Goal: Task Accomplishment & Management: Manage account settings

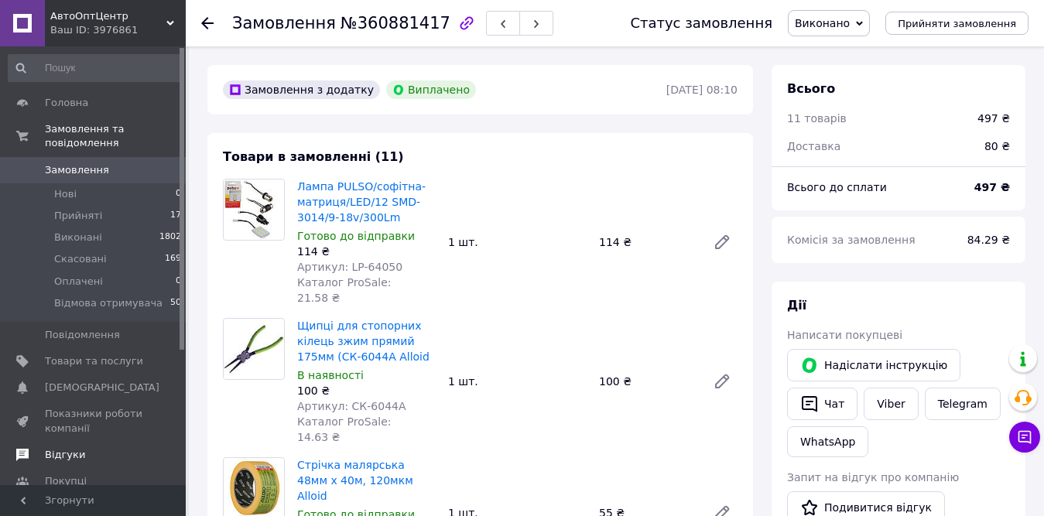
click at [65, 448] on span "Відгуки" at bounding box center [65, 455] width 40 height 14
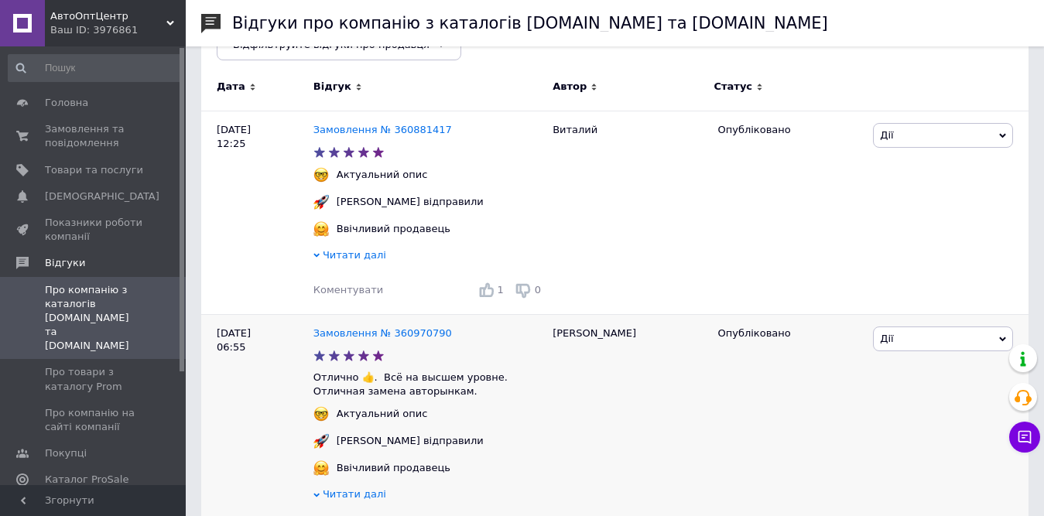
scroll to position [232, 0]
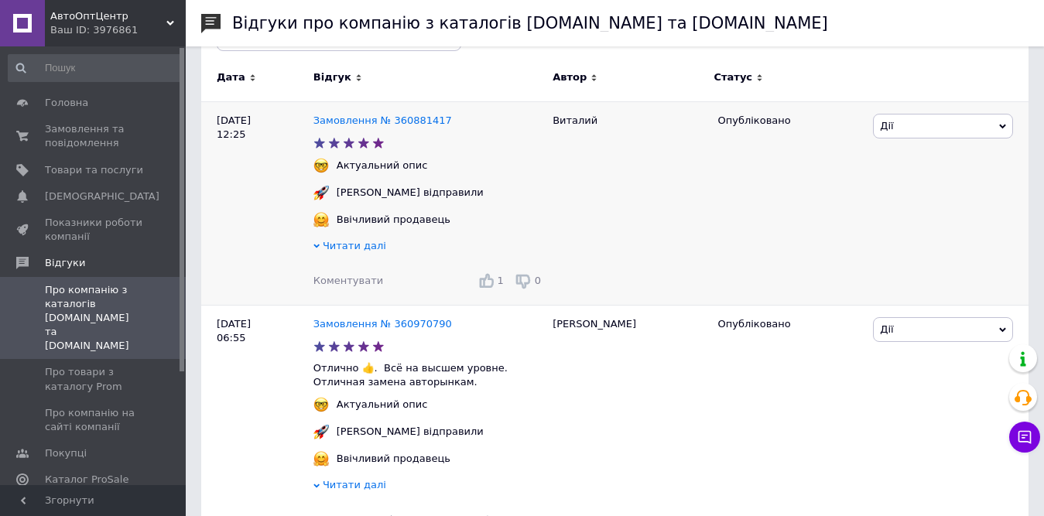
click at [351, 282] on span "Коментувати" at bounding box center [349, 281] width 70 height 12
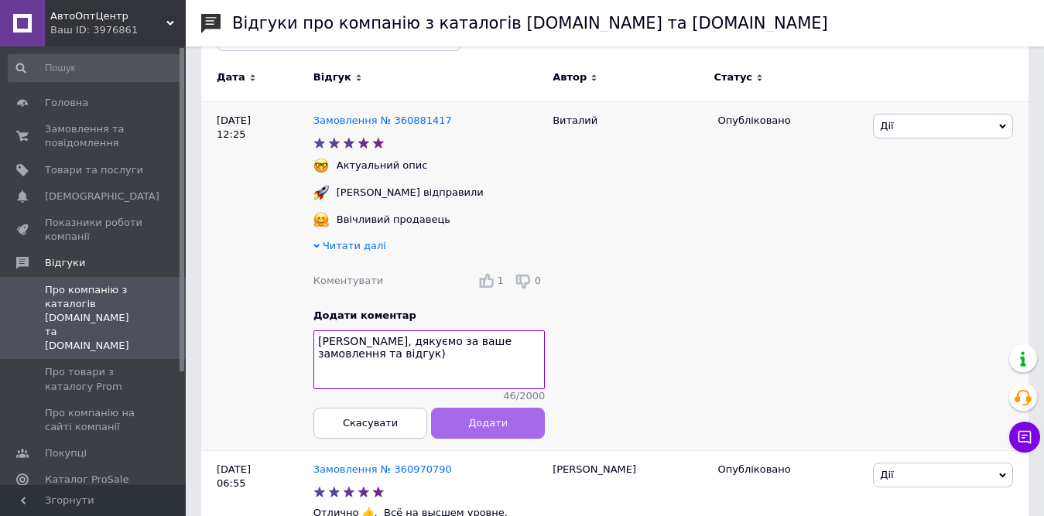
type textarea "Віталій, дякуємо за ваше замовлення та відгук)"
click at [497, 424] on button "Додати" at bounding box center [488, 423] width 114 height 31
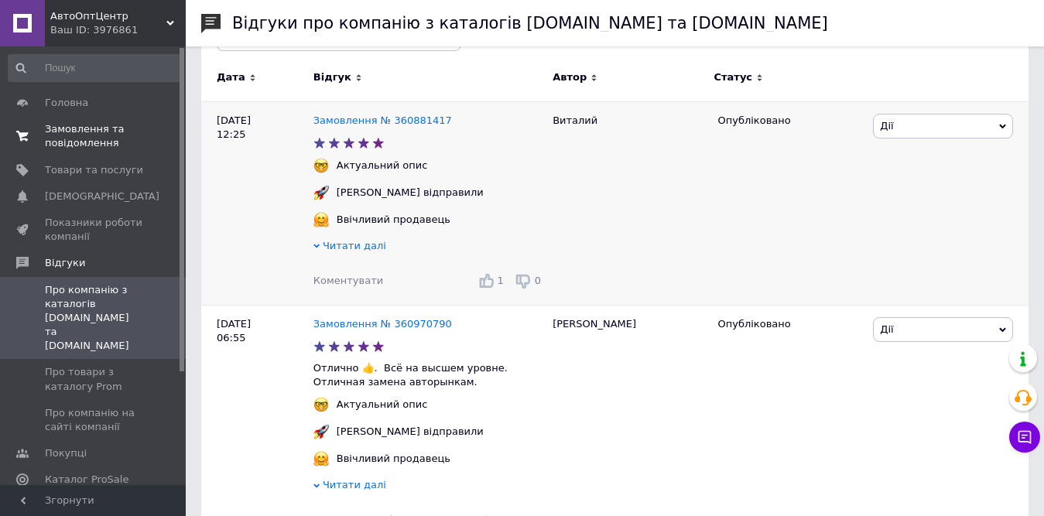
click at [114, 152] on link "Замовлення та повідомлення 0 0" at bounding box center [95, 136] width 190 height 40
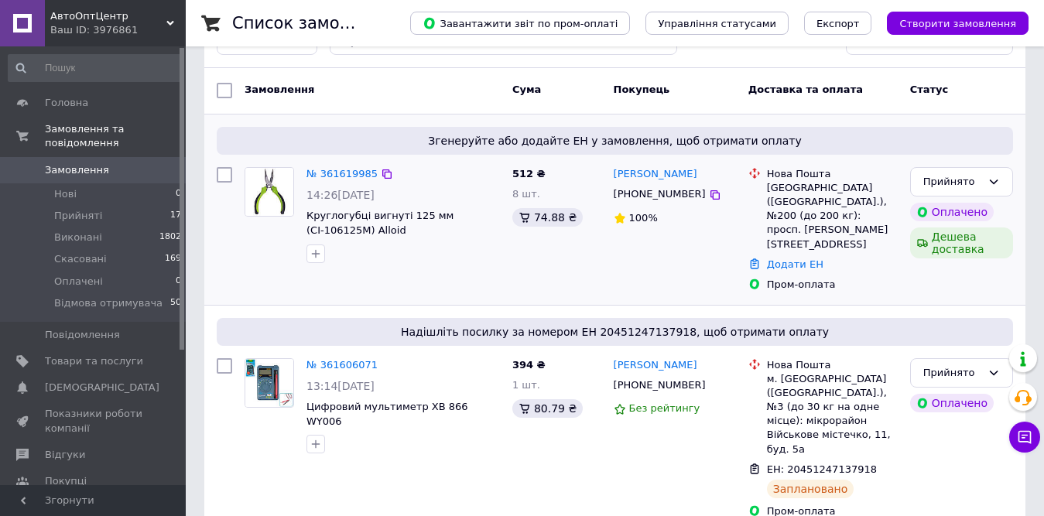
scroll to position [77, 0]
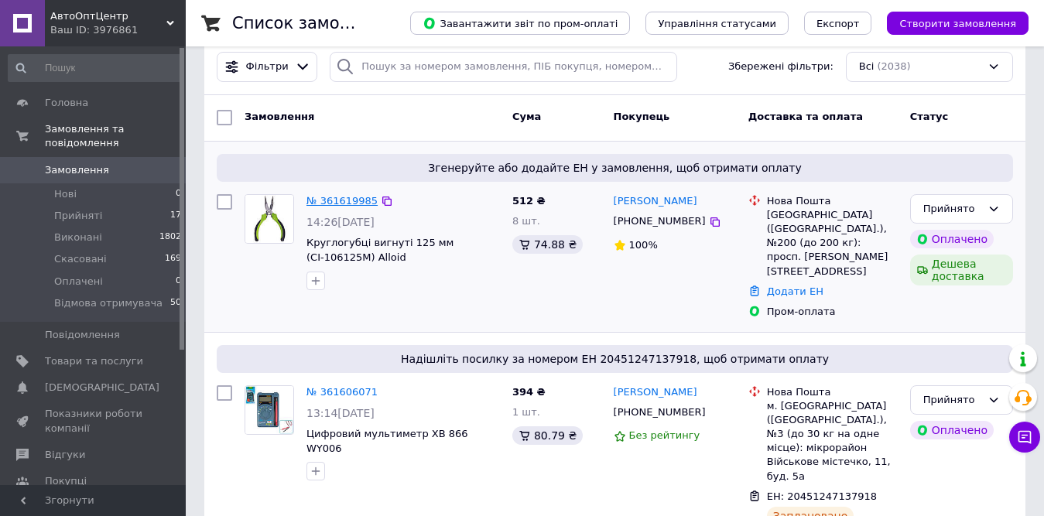
click at [334, 196] on link "№ 361619985" at bounding box center [342, 201] width 71 height 12
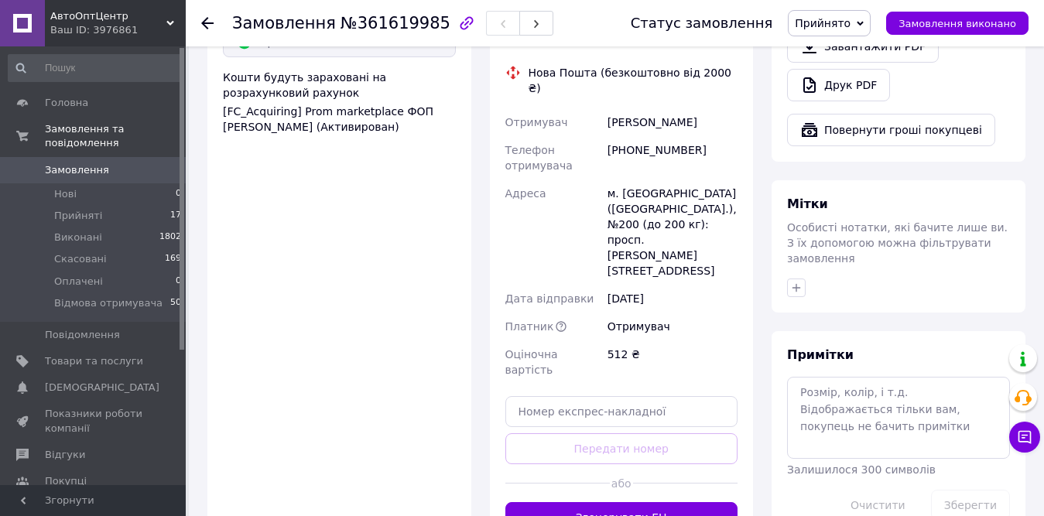
scroll to position [1161, 0]
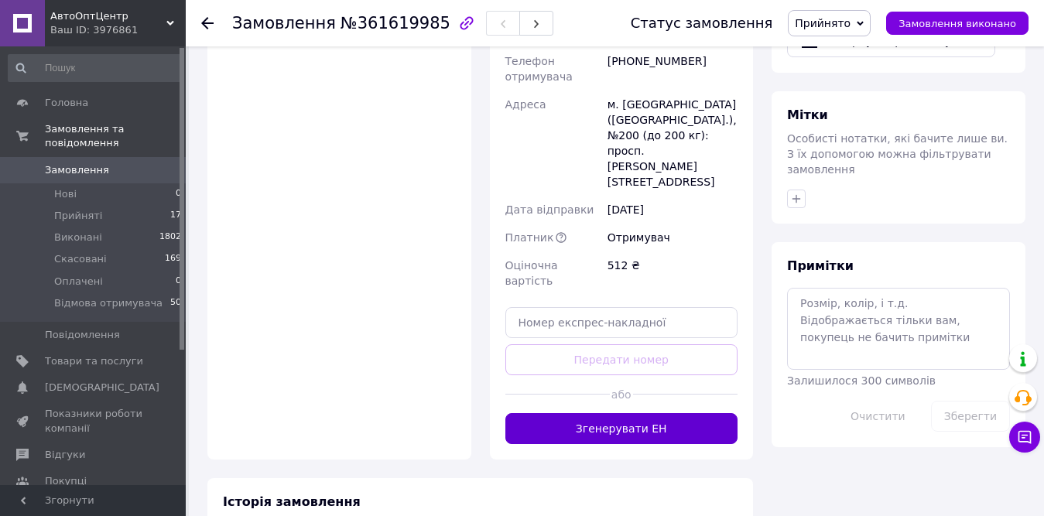
click at [646, 413] on button "Згенерувати ЕН" at bounding box center [621, 428] width 233 height 31
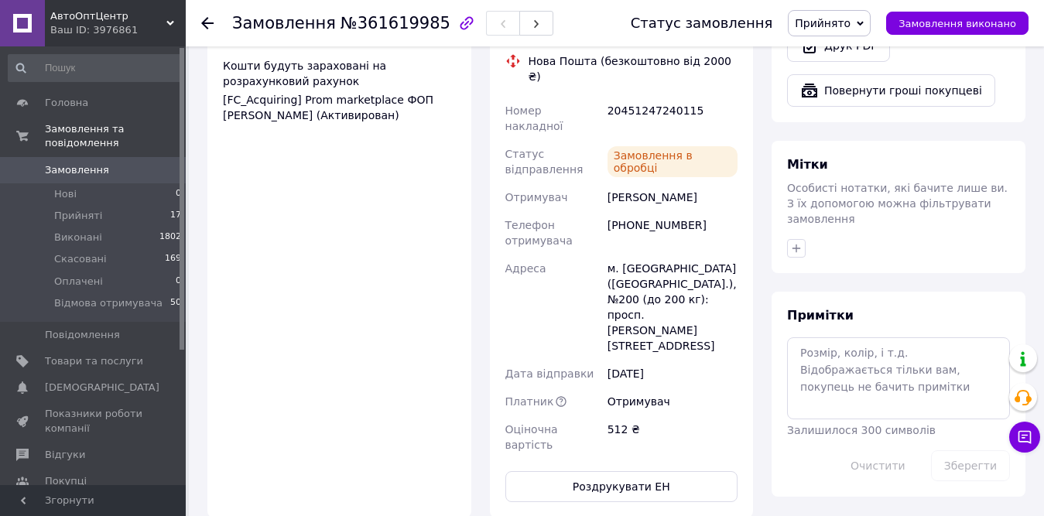
scroll to position [929, 0]
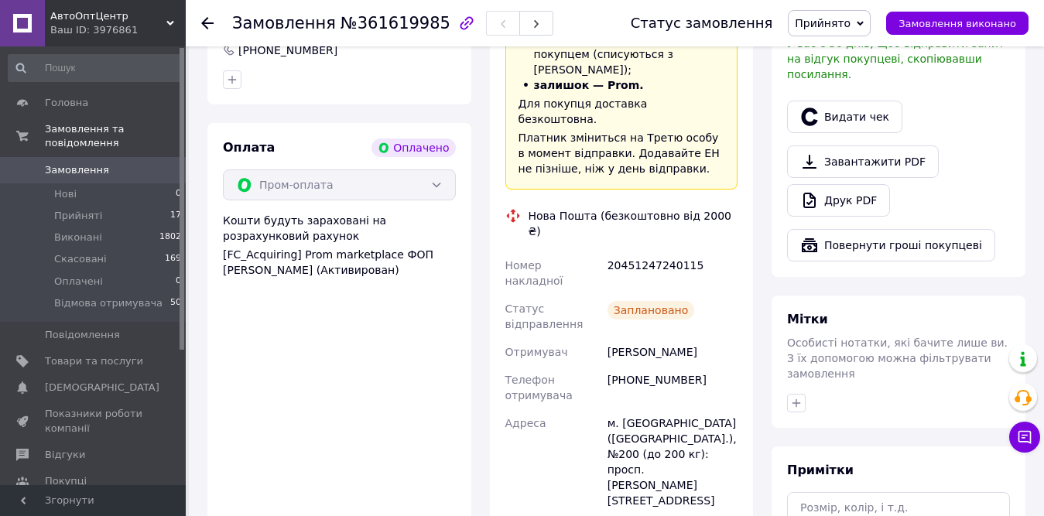
click at [656, 252] on div "20451247240115" at bounding box center [673, 273] width 136 height 43
copy div "20451247240115"
click at [210, 22] on use at bounding box center [207, 23] width 12 height 12
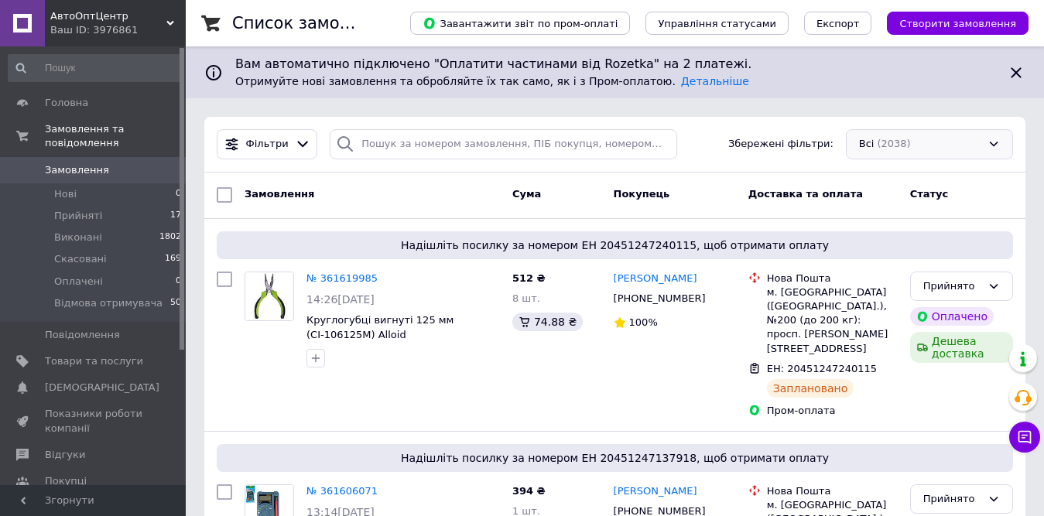
click at [942, 142] on div "Всі (2038)" at bounding box center [929, 144] width 167 height 30
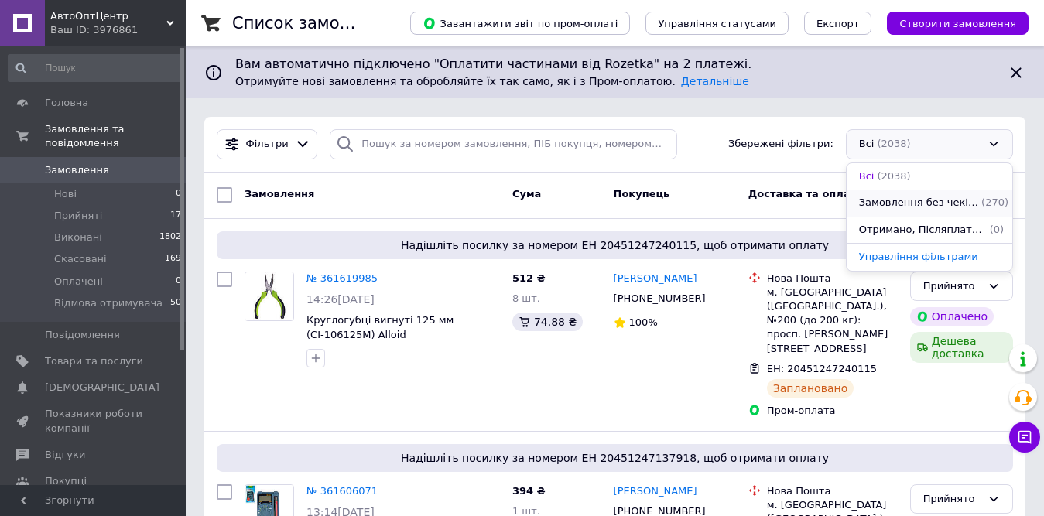
click at [910, 204] on span "Замовлення без чеків, Отримано" at bounding box center [918, 203] width 119 height 15
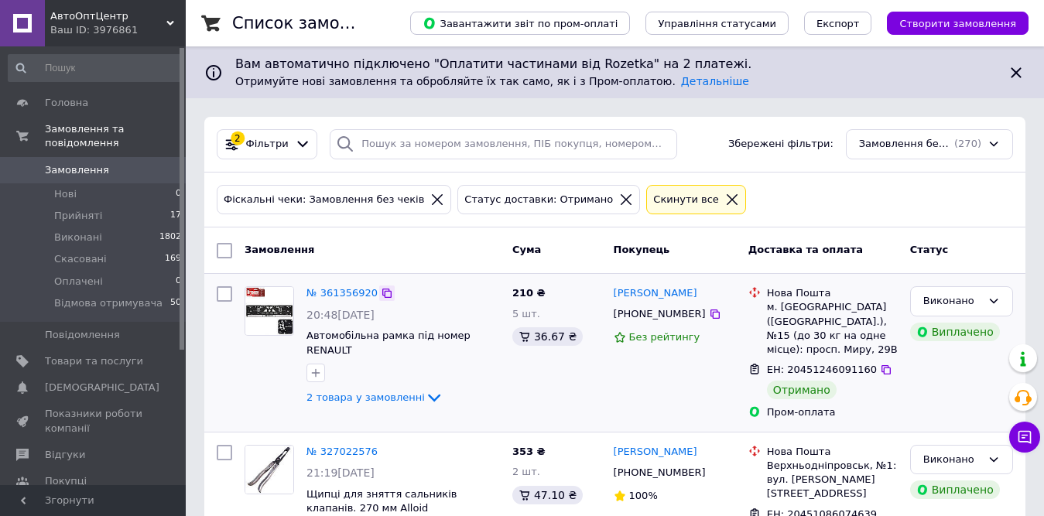
click at [381, 293] on icon at bounding box center [387, 293] width 12 height 12
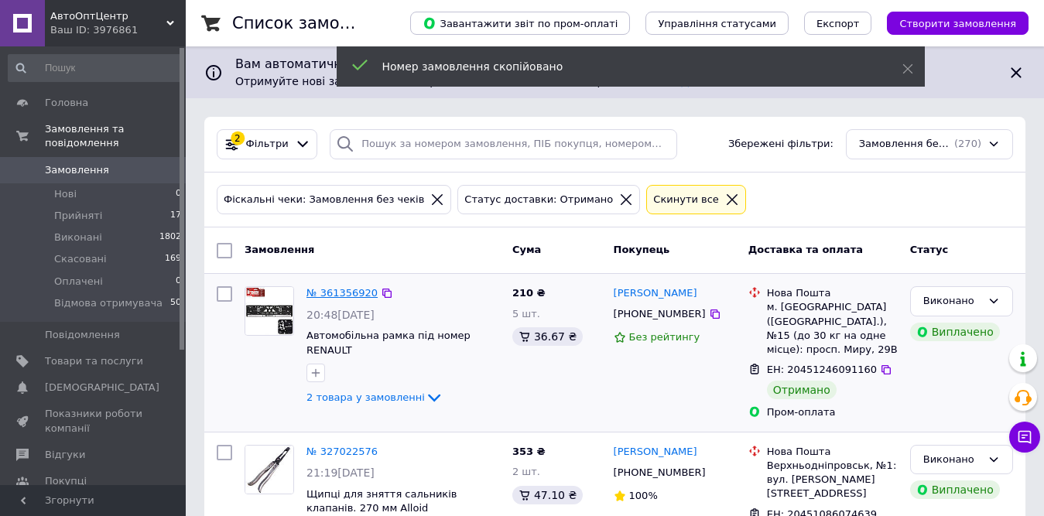
click at [351, 292] on link "№ 361356920" at bounding box center [342, 293] width 71 height 12
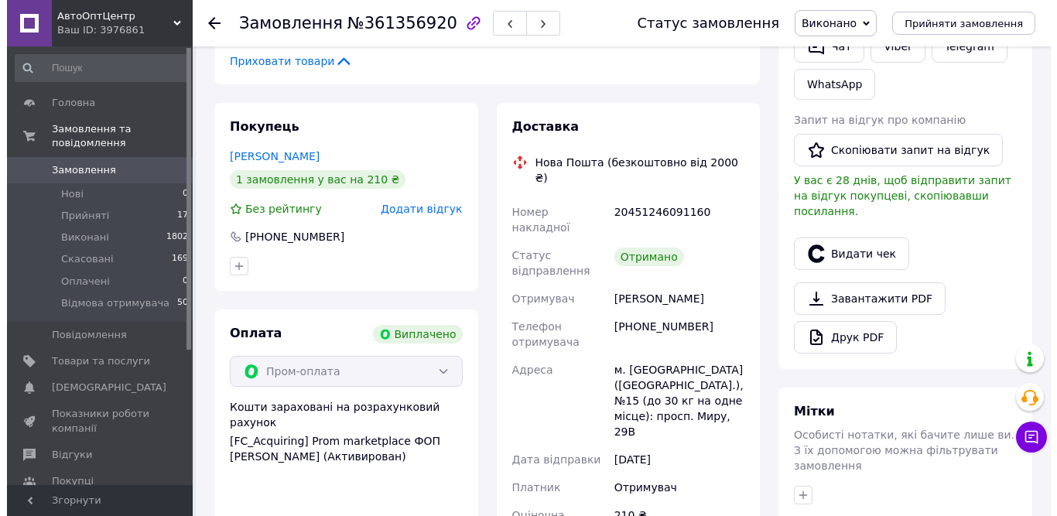
scroll to position [387, 0]
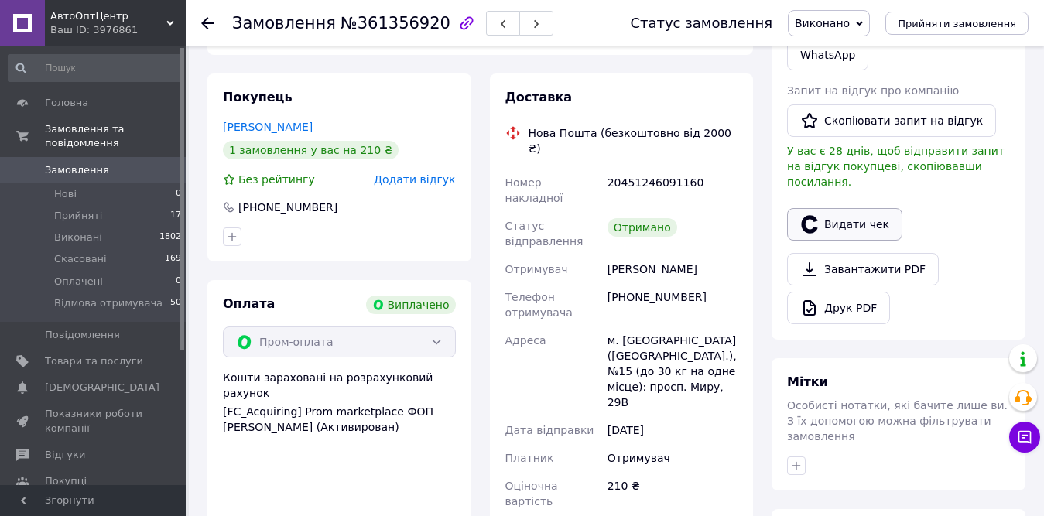
click at [820, 208] on button "Видати чек" at bounding box center [844, 224] width 115 height 33
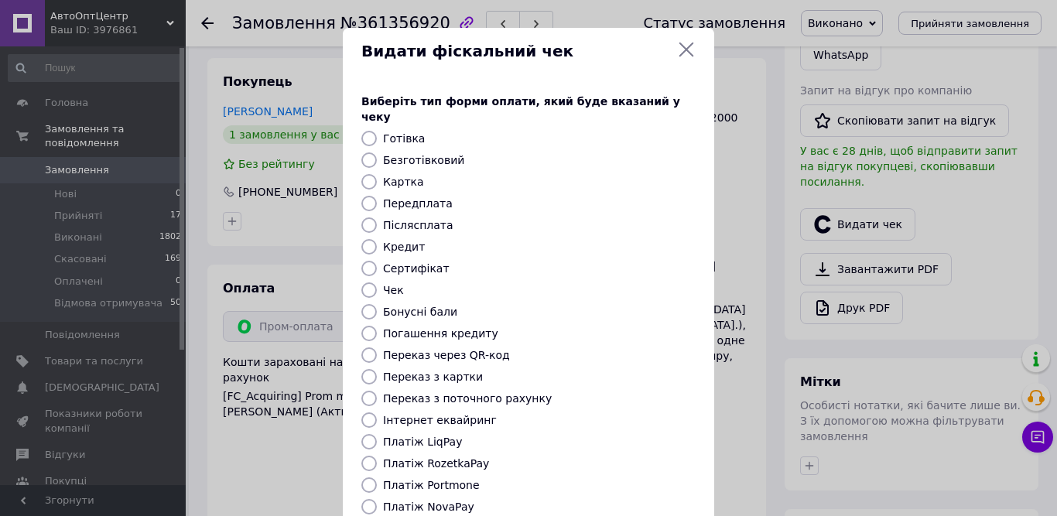
click at [443, 457] on label "Платіж RozetkaPay" at bounding box center [436, 463] width 106 height 12
click at [377, 456] on input "Платіж RozetkaPay" at bounding box center [368, 463] width 15 height 15
radio input "true"
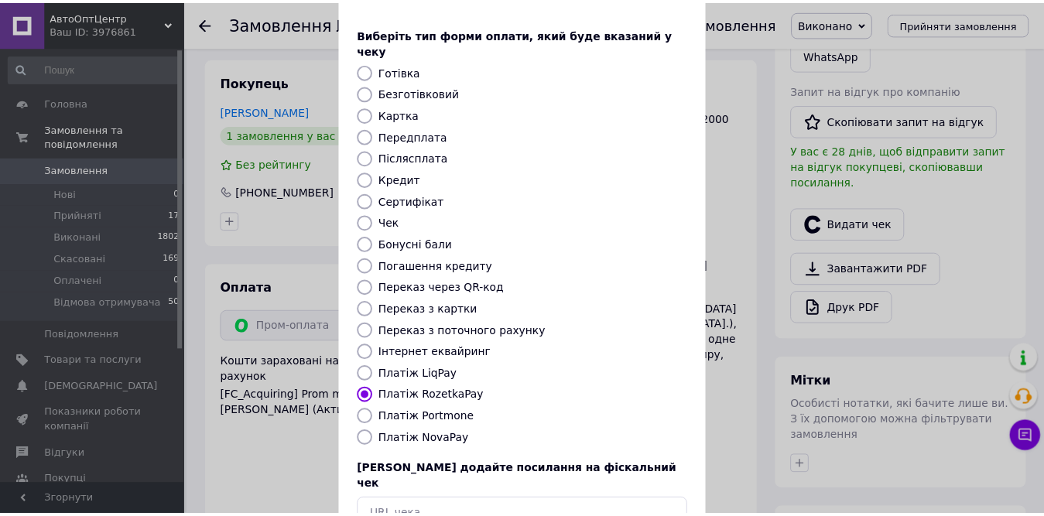
scroll to position [149, 0]
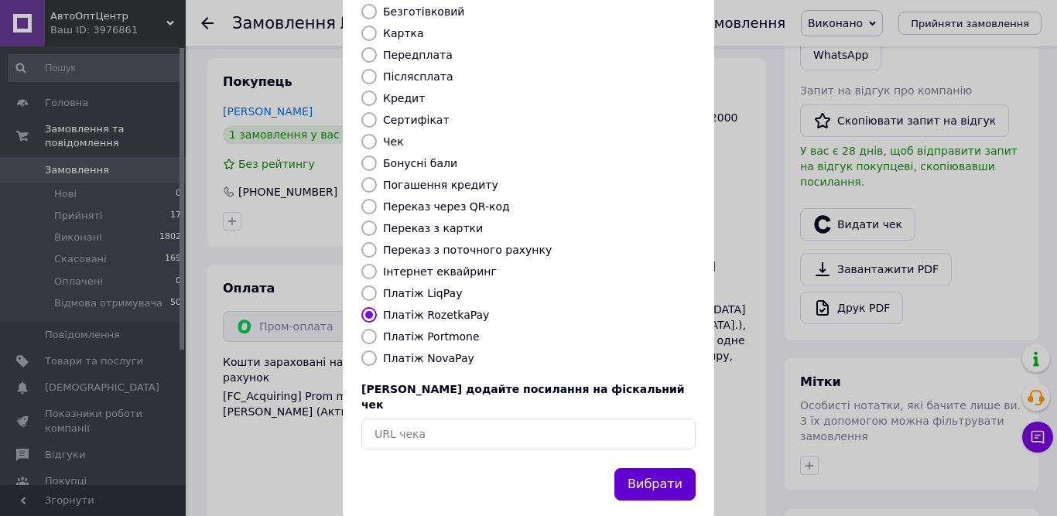
click at [688, 468] on button "Вибрати" at bounding box center [655, 484] width 81 height 33
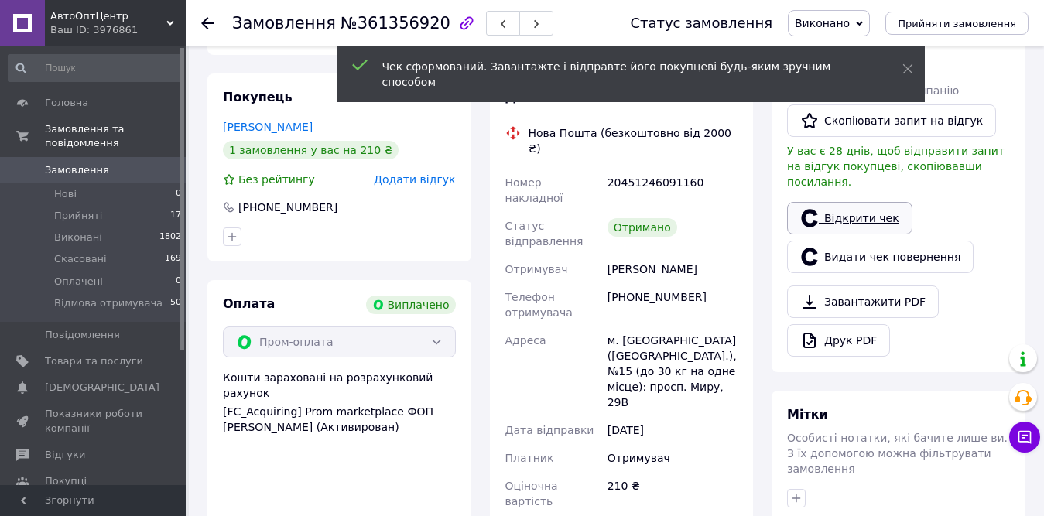
click at [848, 202] on link "Відкрити чек" at bounding box center [849, 218] width 125 height 33
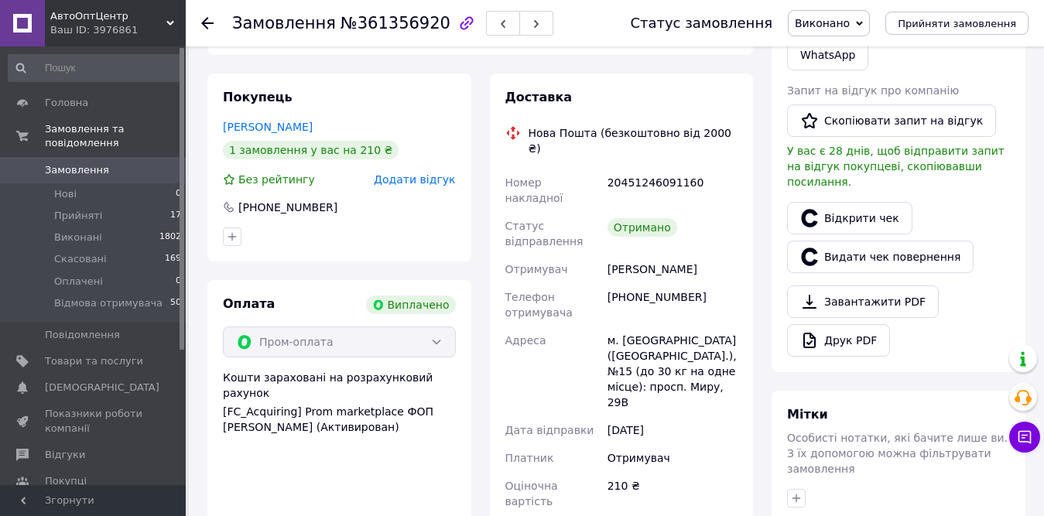
click at [207, 19] on use at bounding box center [207, 23] width 12 height 12
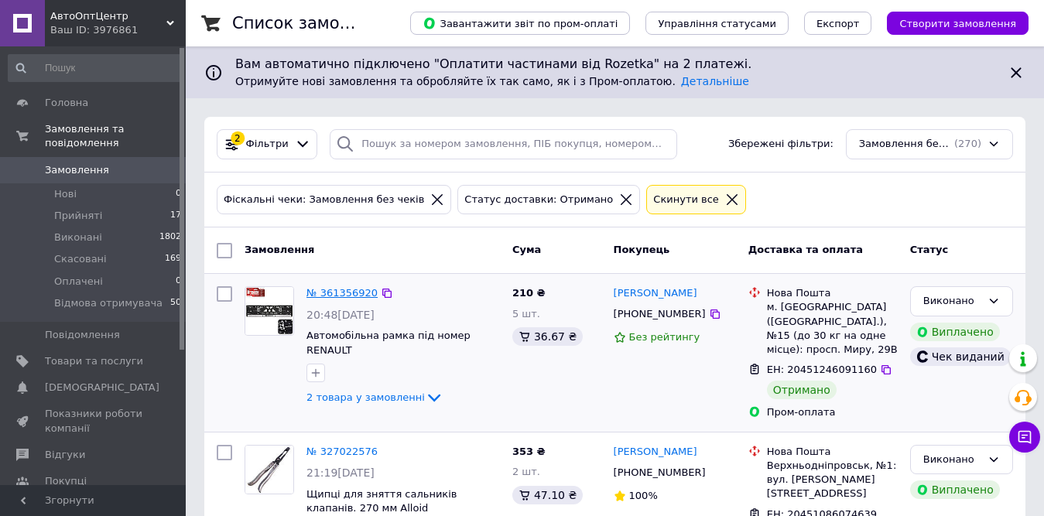
click at [314, 288] on link "№ 361356920" at bounding box center [342, 293] width 71 height 12
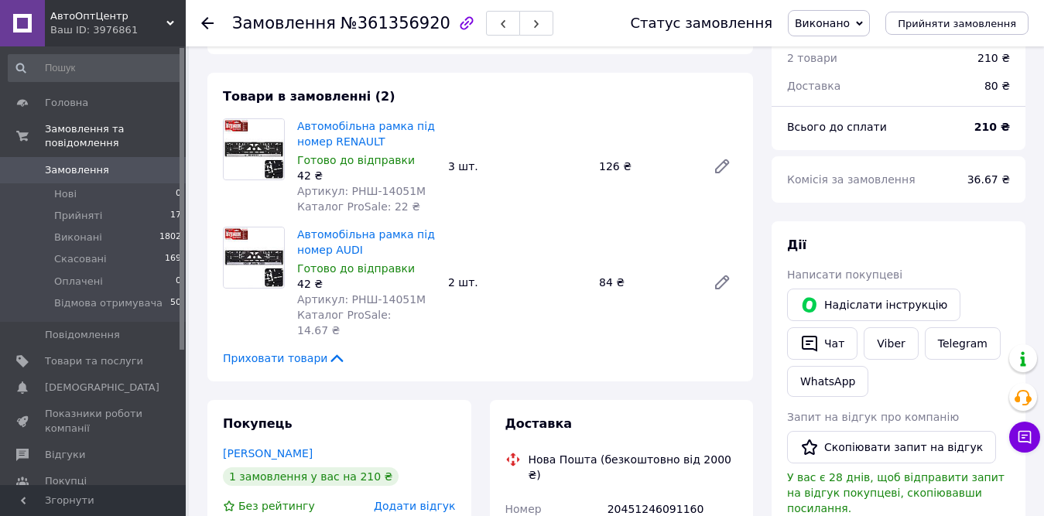
scroll to position [155, 0]
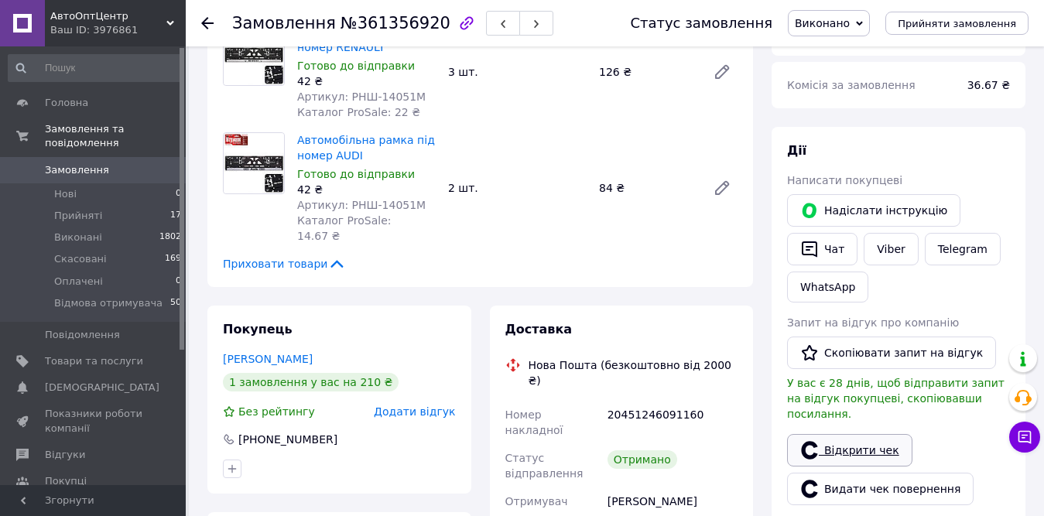
click at [855, 434] on link "Відкрити чек" at bounding box center [849, 450] width 125 height 33
click at [204, 24] on use at bounding box center [207, 23] width 12 height 12
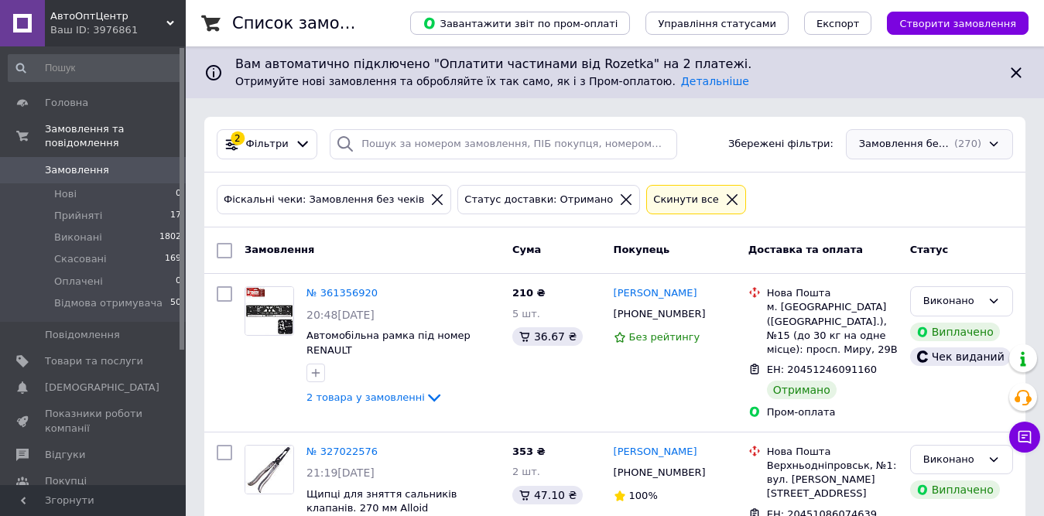
click at [985, 141] on div "Замовлення без чеків, Отримано (270)" at bounding box center [929, 144] width 167 height 30
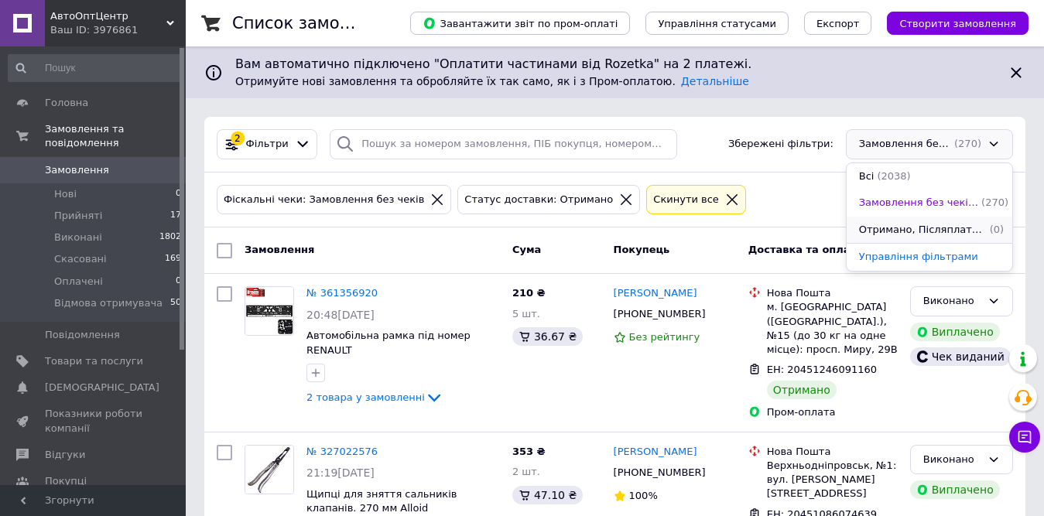
click at [913, 226] on span "Отримано, Післяплата, Прийнято" at bounding box center [923, 230] width 128 height 15
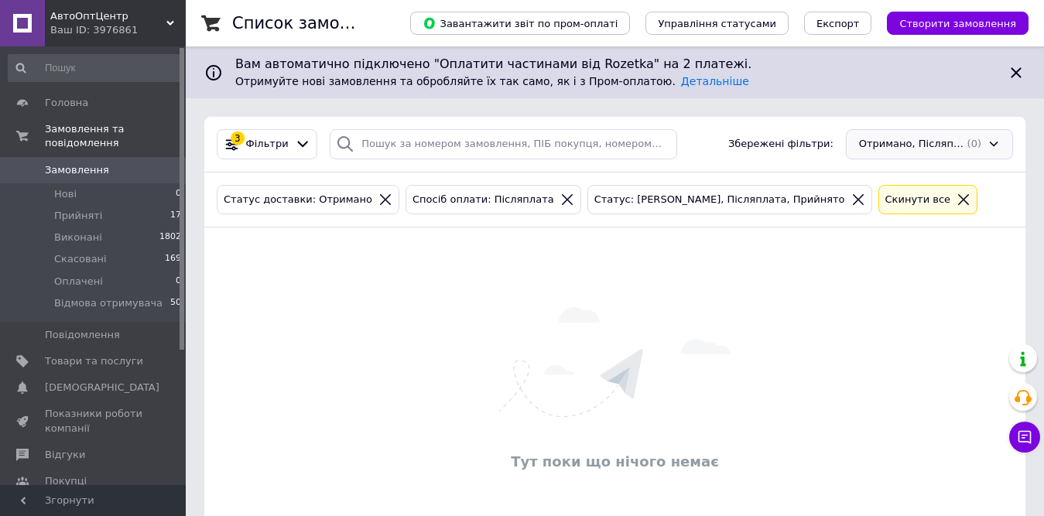
click at [944, 133] on div "Отримано, Післяплата, Прийнято (0)" at bounding box center [929, 144] width 167 height 30
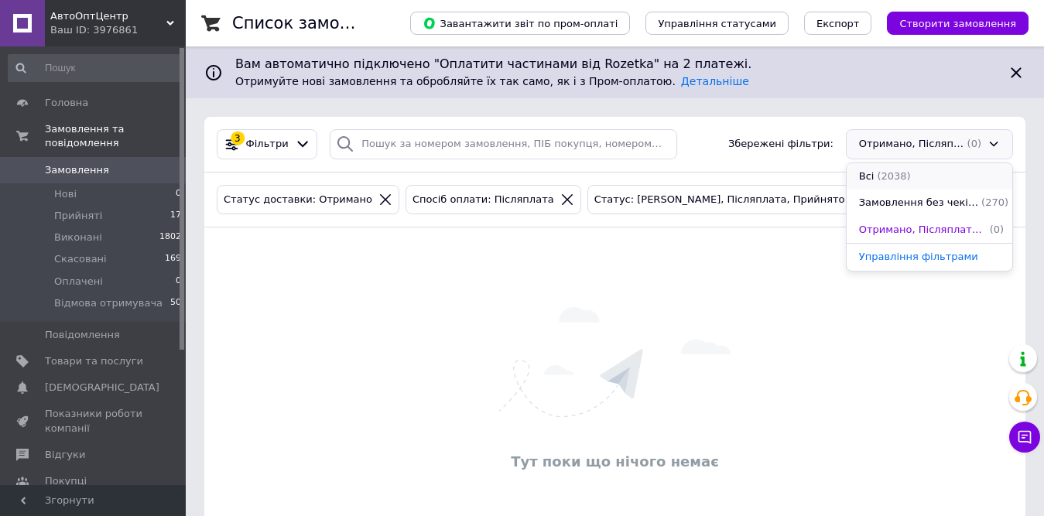
click at [917, 175] on div "Всі (2038)" at bounding box center [930, 177] width 144 height 15
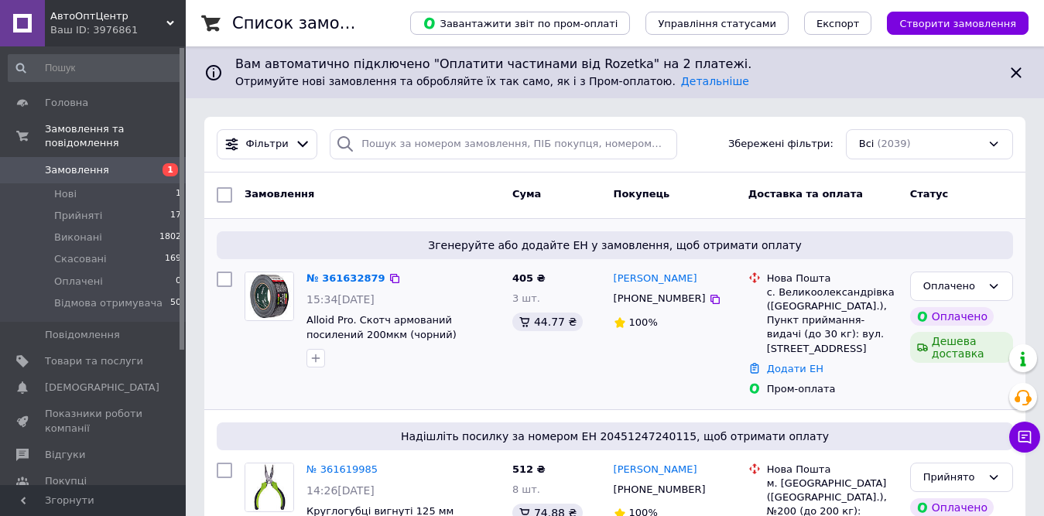
click at [338, 285] on div "№ 361632879" at bounding box center [346, 279] width 82 height 18
click at [341, 279] on link "№ 361632879" at bounding box center [346, 278] width 79 height 12
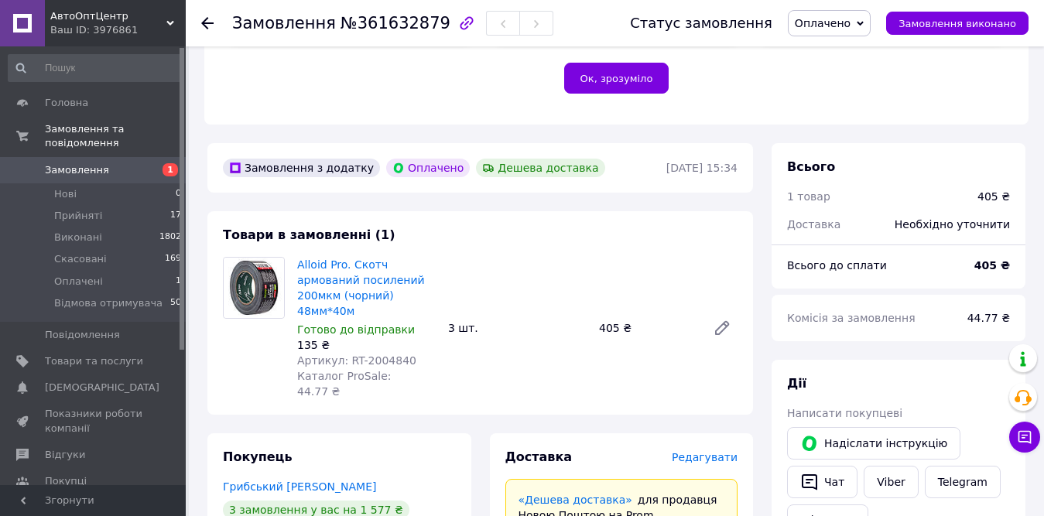
scroll to position [387, 0]
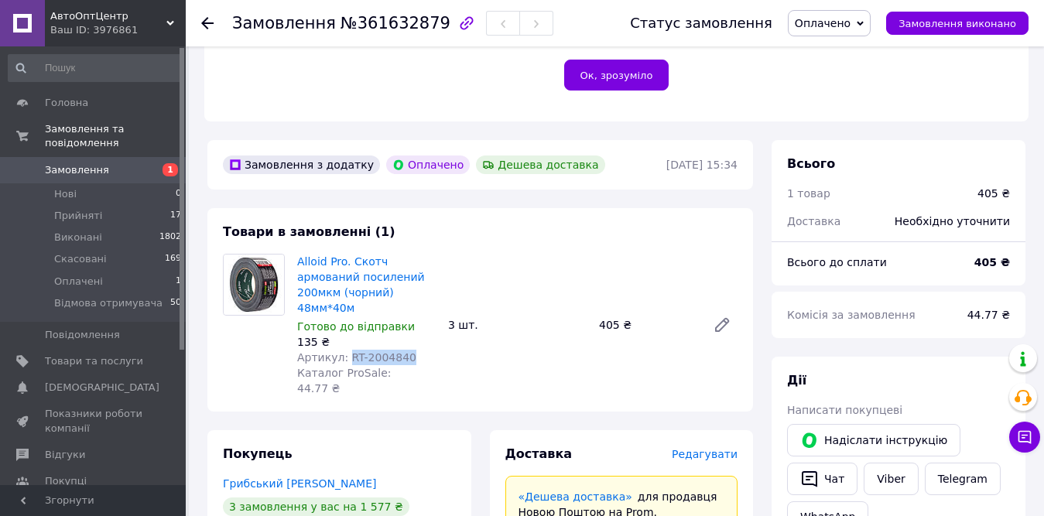
drag, startPoint x: 345, startPoint y: 344, endPoint x: 413, endPoint y: 340, distance: 67.5
click at [413, 350] on div "Артикул: RT-2004840" at bounding box center [366, 357] width 139 height 15
copy span "RT-2004840"
click at [865, 19] on span "Оплачено" at bounding box center [829, 23] width 83 height 26
click at [841, 50] on li "Прийнято" at bounding box center [851, 54] width 124 height 23
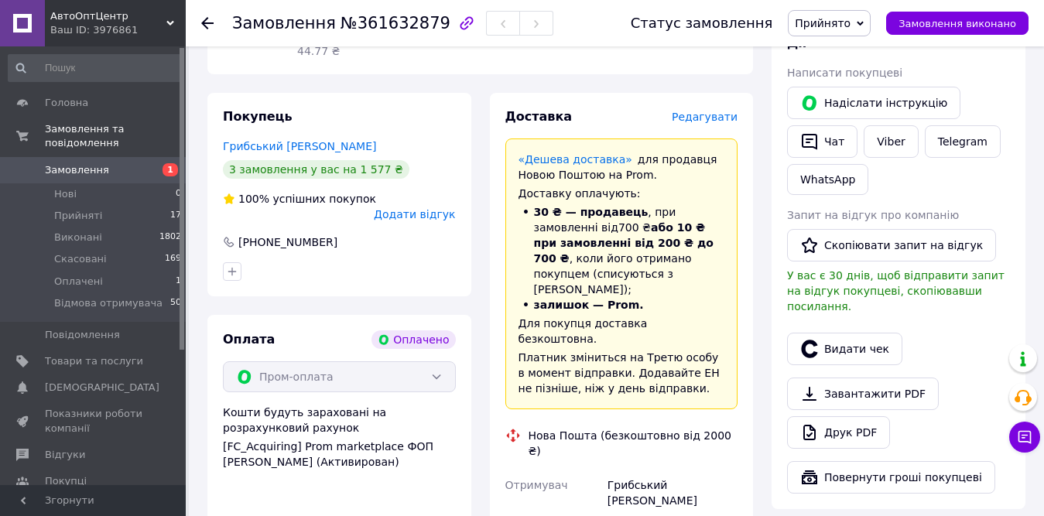
scroll to position [851, 0]
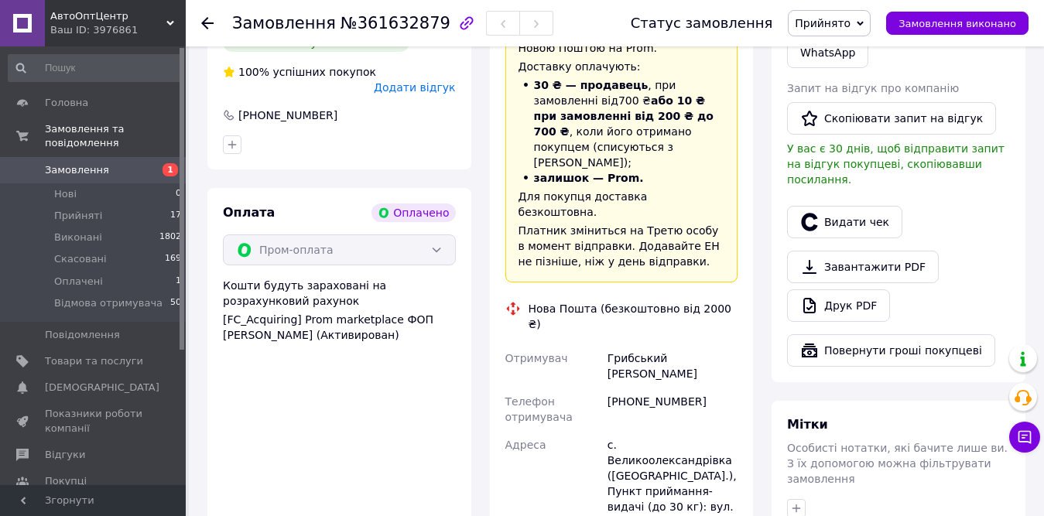
click at [201, 22] on icon at bounding box center [207, 23] width 12 height 12
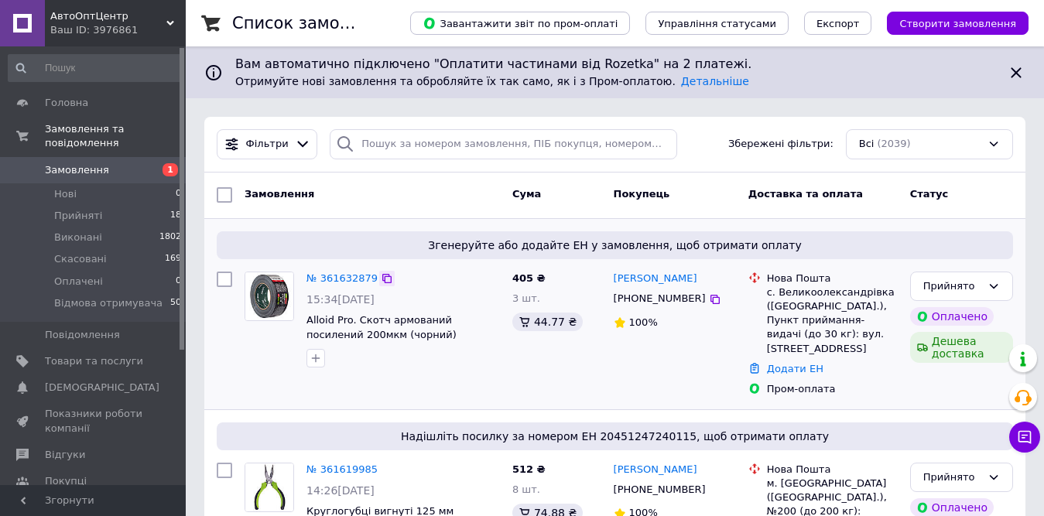
click at [382, 279] on icon at bounding box center [386, 278] width 9 height 9
click at [347, 274] on link "№ 361632879" at bounding box center [342, 278] width 71 height 12
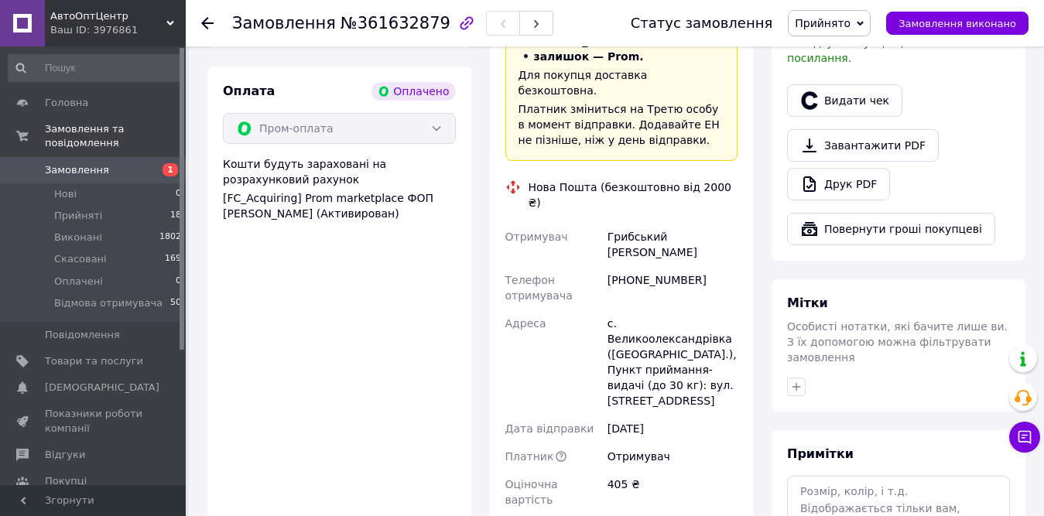
scroll to position [1084, 0]
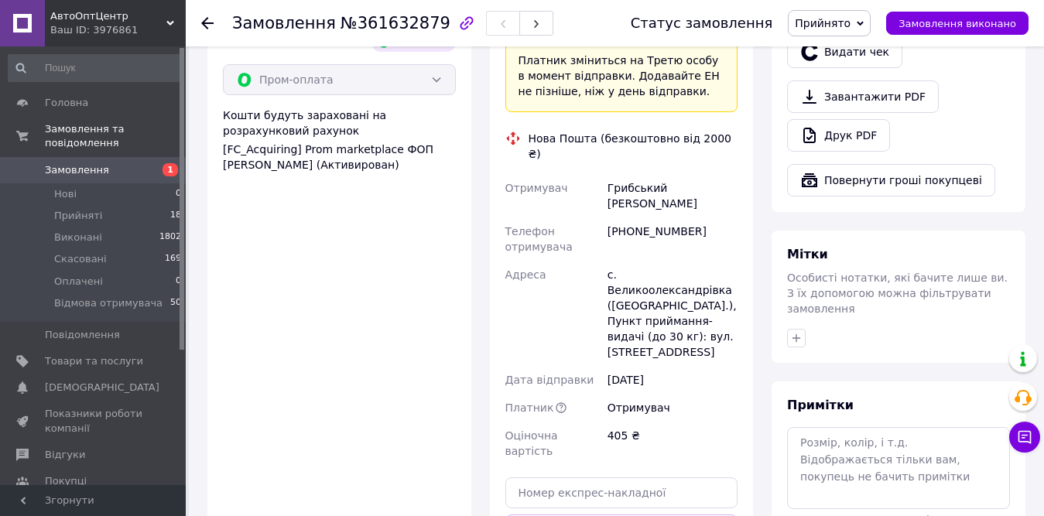
scroll to position [851, 0]
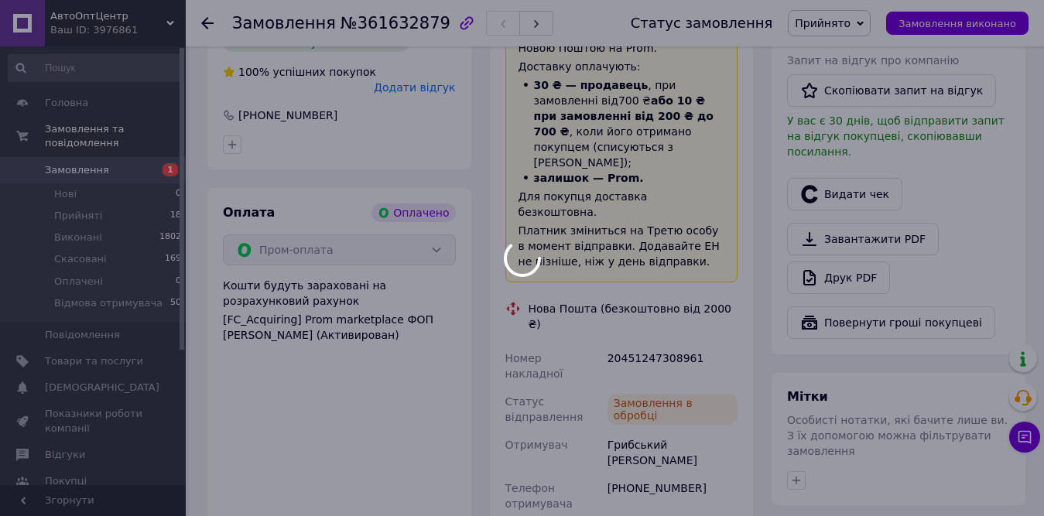
click at [656, 279] on body "АвтоОптЦентр Ваш ID: 3976861 Сайт АвтоОптЦентр Кабінет покупця Перевірити стан …" at bounding box center [522, 86] width 1044 height 1874
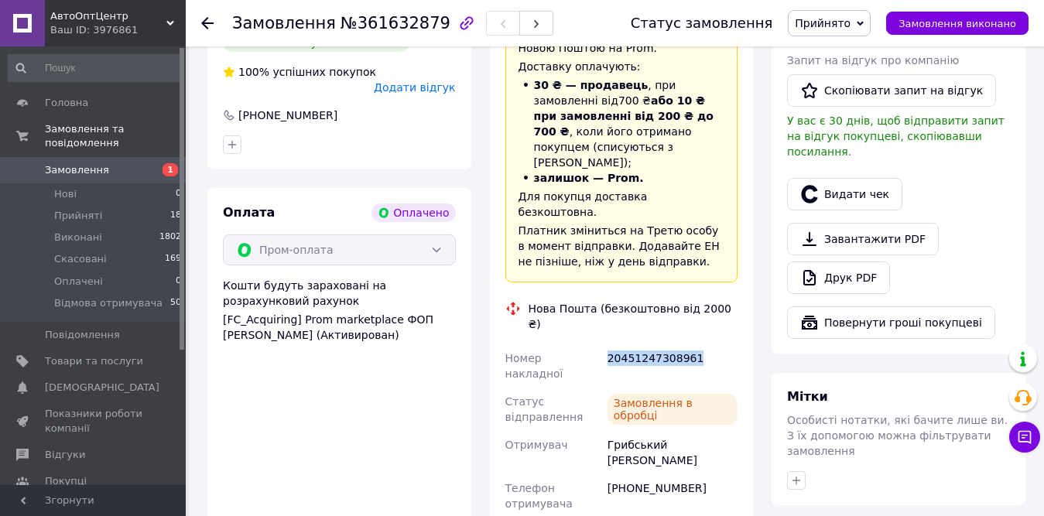
click at [656, 344] on div "20451247308961" at bounding box center [673, 365] width 136 height 43
copy div "20451247308961"
click at [206, 22] on icon at bounding box center [207, 23] width 12 height 12
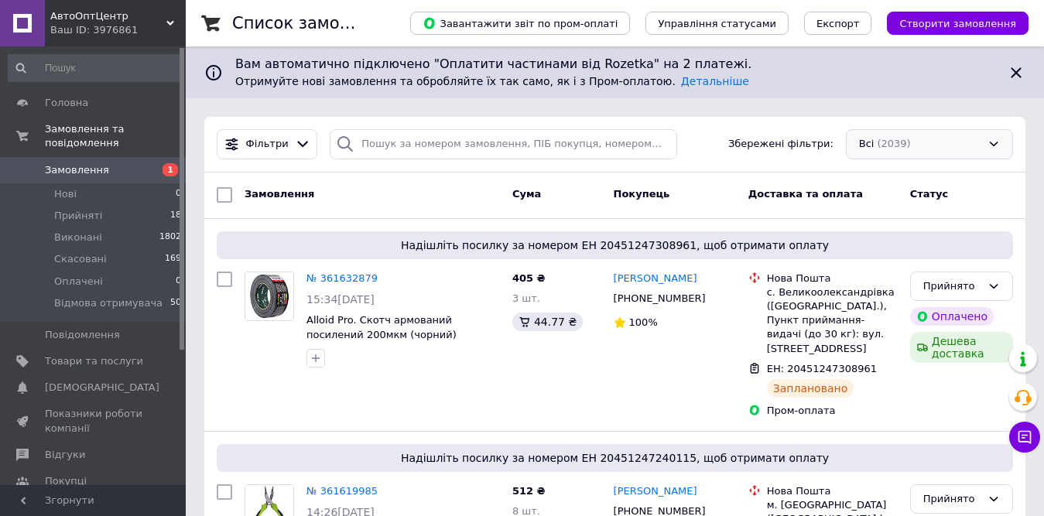
click at [966, 142] on div "Всі (2039)" at bounding box center [929, 144] width 167 height 30
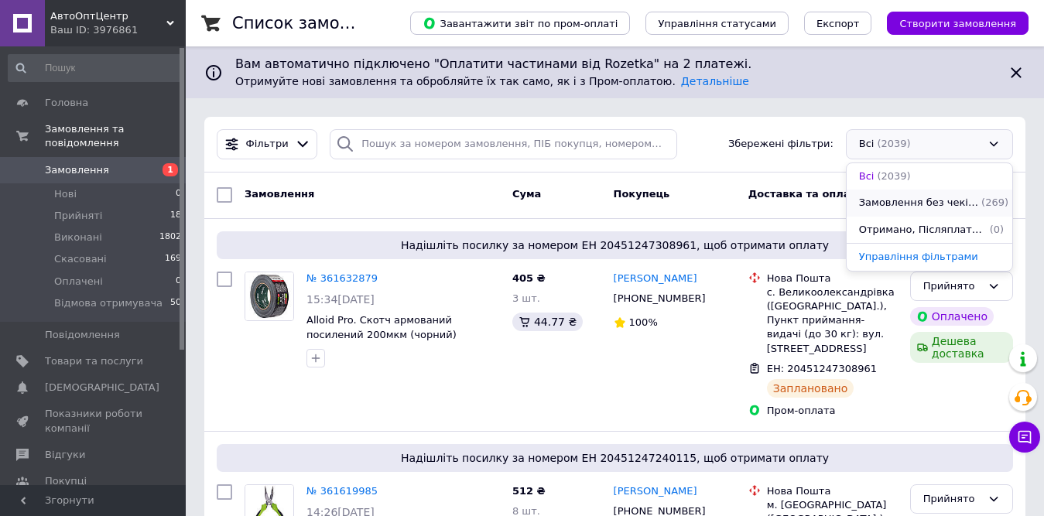
click at [899, 197] on span "Замовлення без чеків, Отримано" at bounding box center [918, 203] width 119 height 15
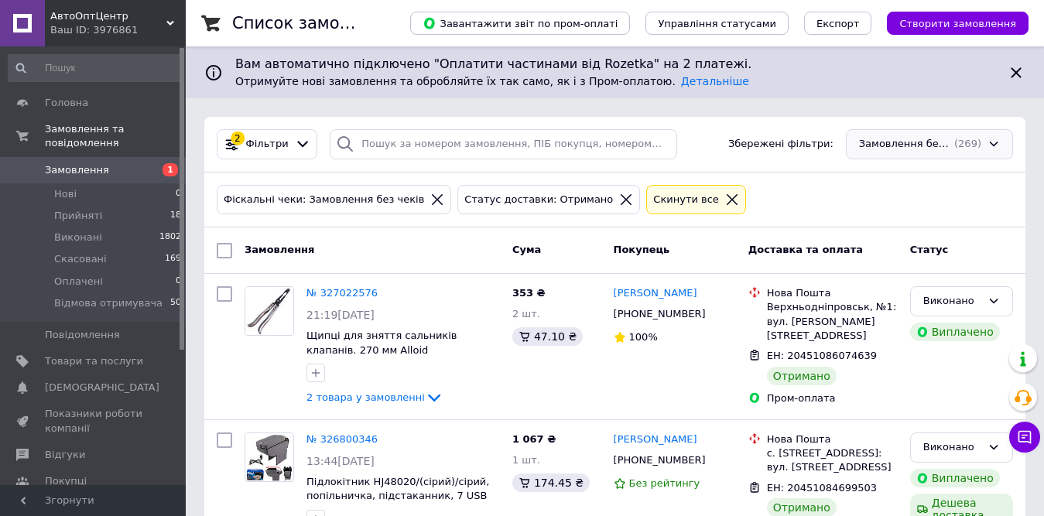
click at [946, 137] on div "Замовлення без чеків, Отримано (269)" at bounding box center [929, 144] width 167 height 30
click at [902, 177] on span "(2039)" at bounding box center [893, 176] width 33 height 12
